Goal: Task Accomplishment & Management: Complete application form

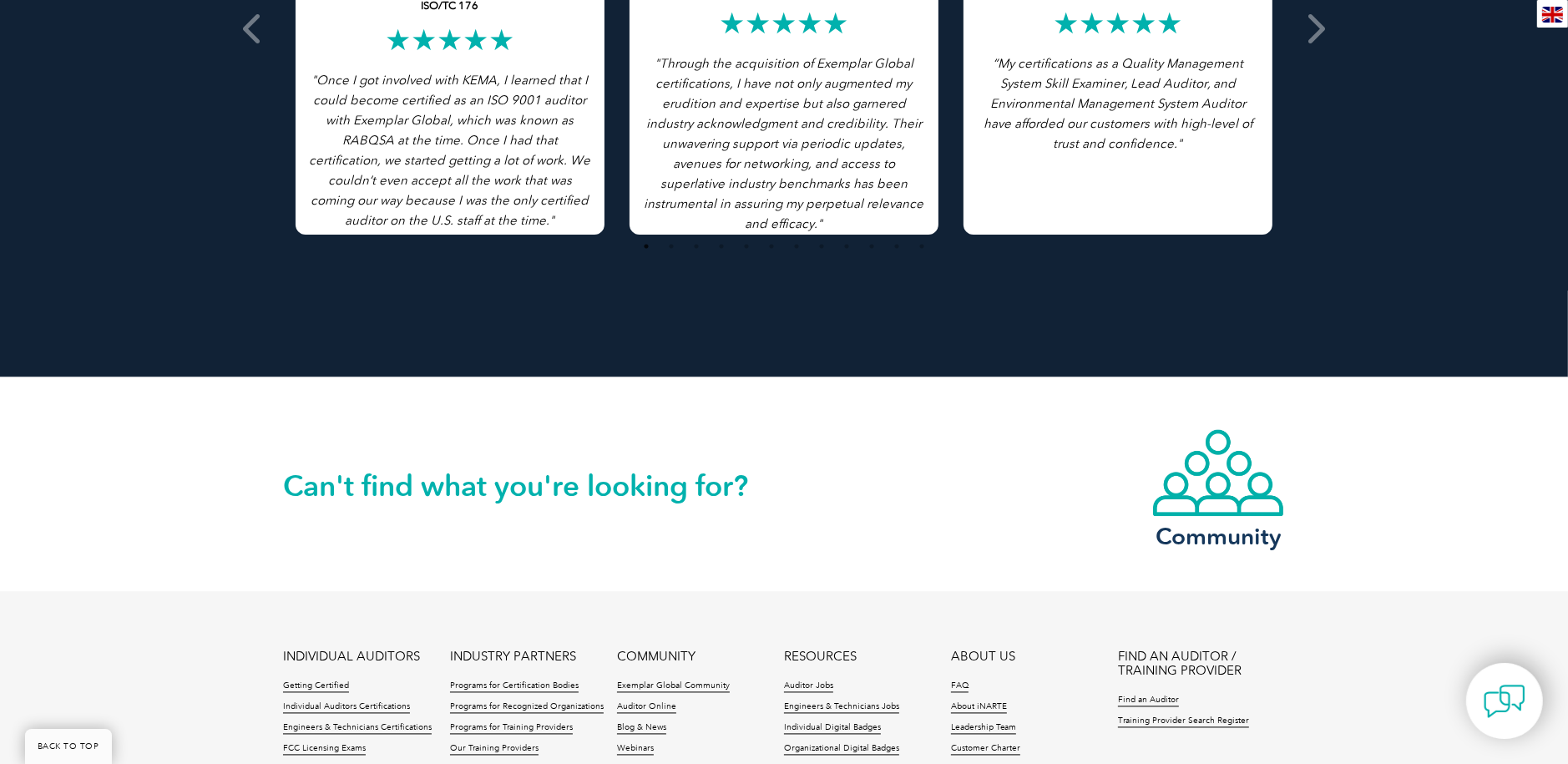
scroll to position [3810, 0]
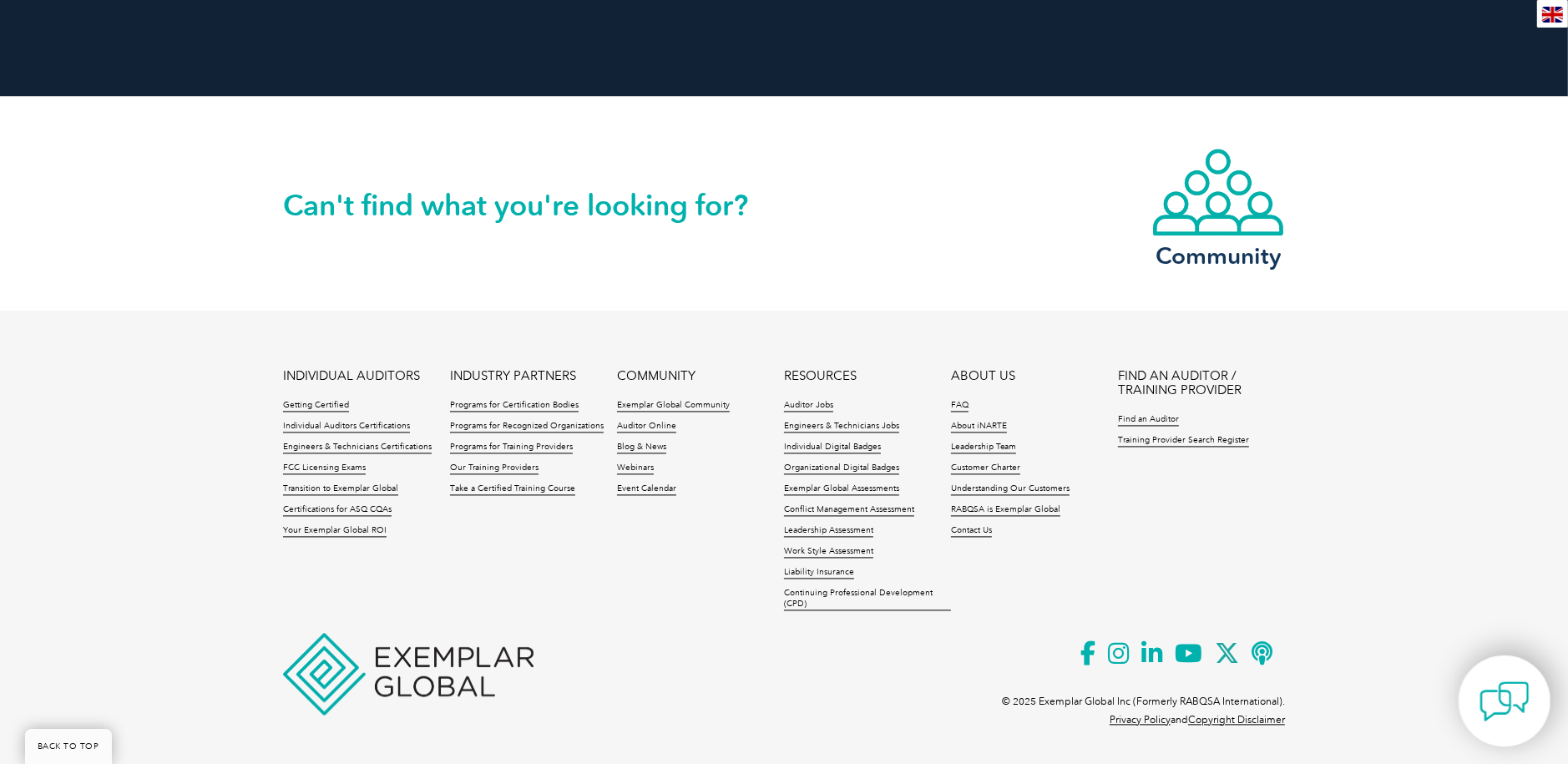
click at [1500, 702] on img at bounding box center [1505, 702] width 50 height 50
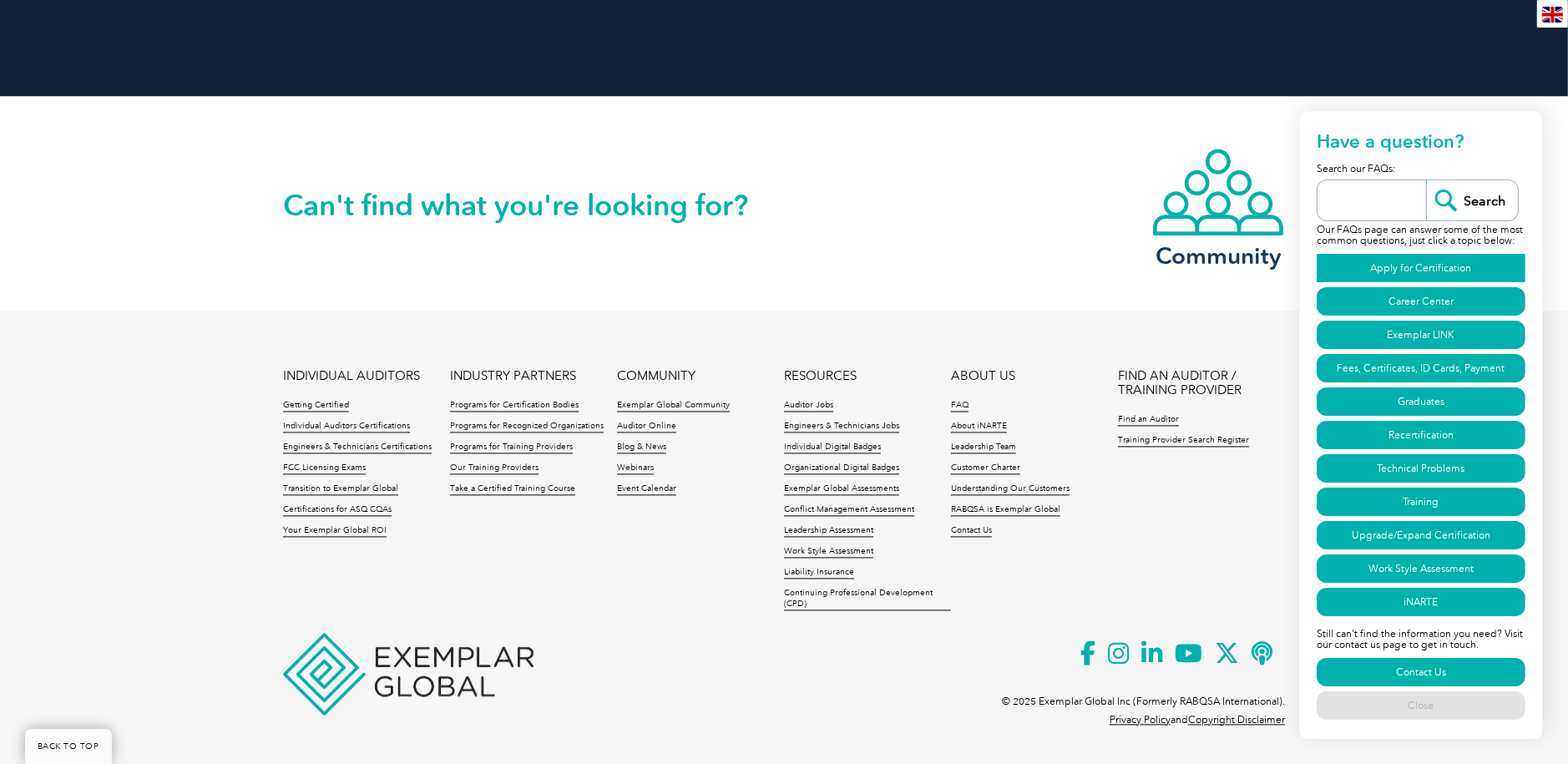
click at [1413, 266] on link "Apply for Certification" at bounding box center [1421, 268] width 208 height 29
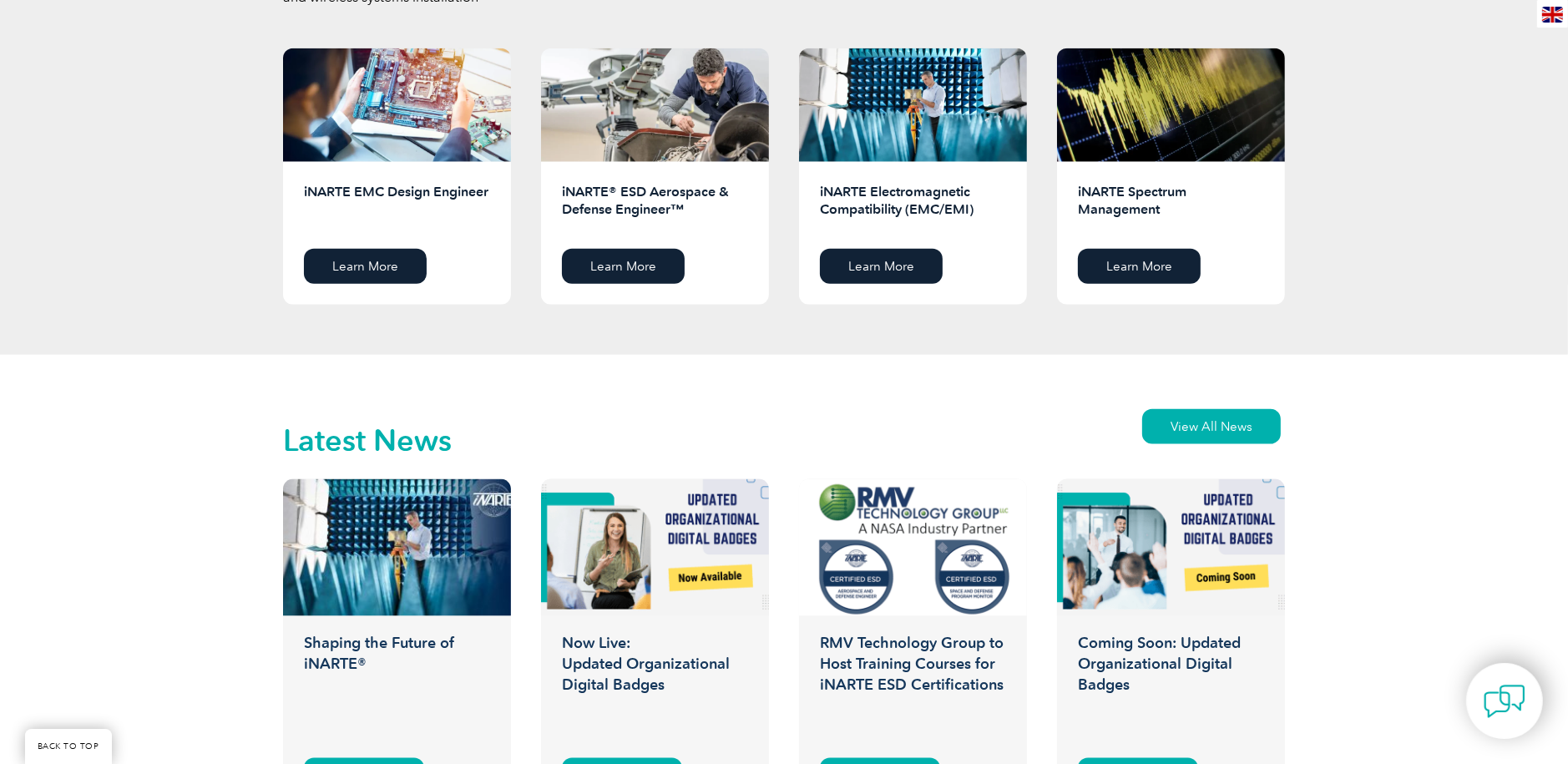
scroll to position [2057, 0]
